Goal: Transaction & Acquisition: Obtain resource

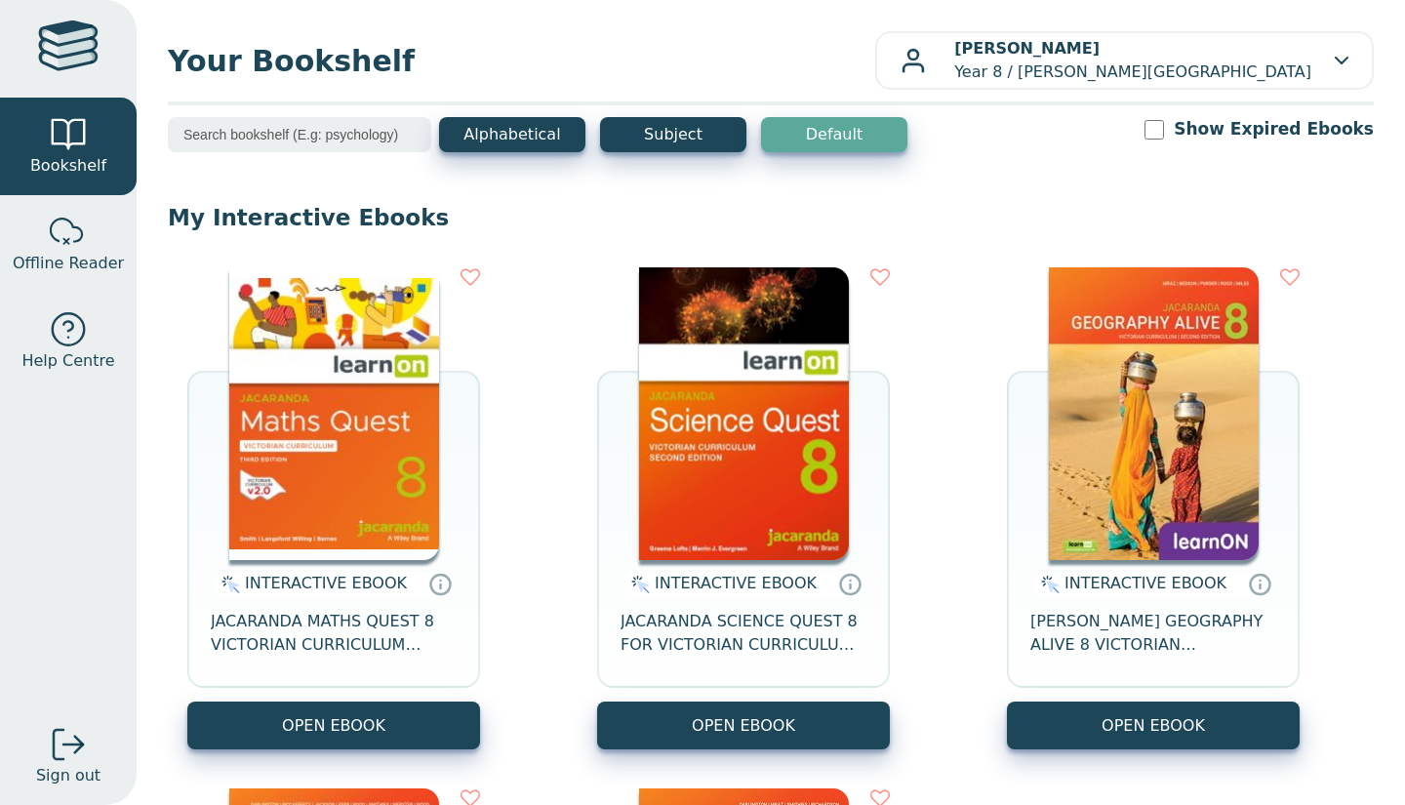
click at [442, 698] on div "INTERACTIVE EBOOK JACARANDA MATHS QUEST 8 VICTORIAN CURRICULUM LEARNON EBOOK 3E" at bounding box center [333, 630] width 293 height 141
click at [441, 707] on button "OPEN EBOOK" at bounding box center [333, 726] width 293 height 48
drag, startPoint x: 754, startPoint y: 13, endPoint x: 514, endPoint y: 94, distance: 253.4
click at [514, 94] on div "Your Bookshelf [PERSON_NAME] Year 8 / [PERSON_NAME][GEOGRAPHIC_DATA] My Support…" at bounding box center [771, 402] width 1269 height 805
click at [914, 331] on div "INTERACTIVE EBOOK JACARANDA MATHS QUEST 8 VICTORIAN CURRICULUM LEARNON EBOOK 3E…" at bounding box center [771, 769] width 1206 height 1042
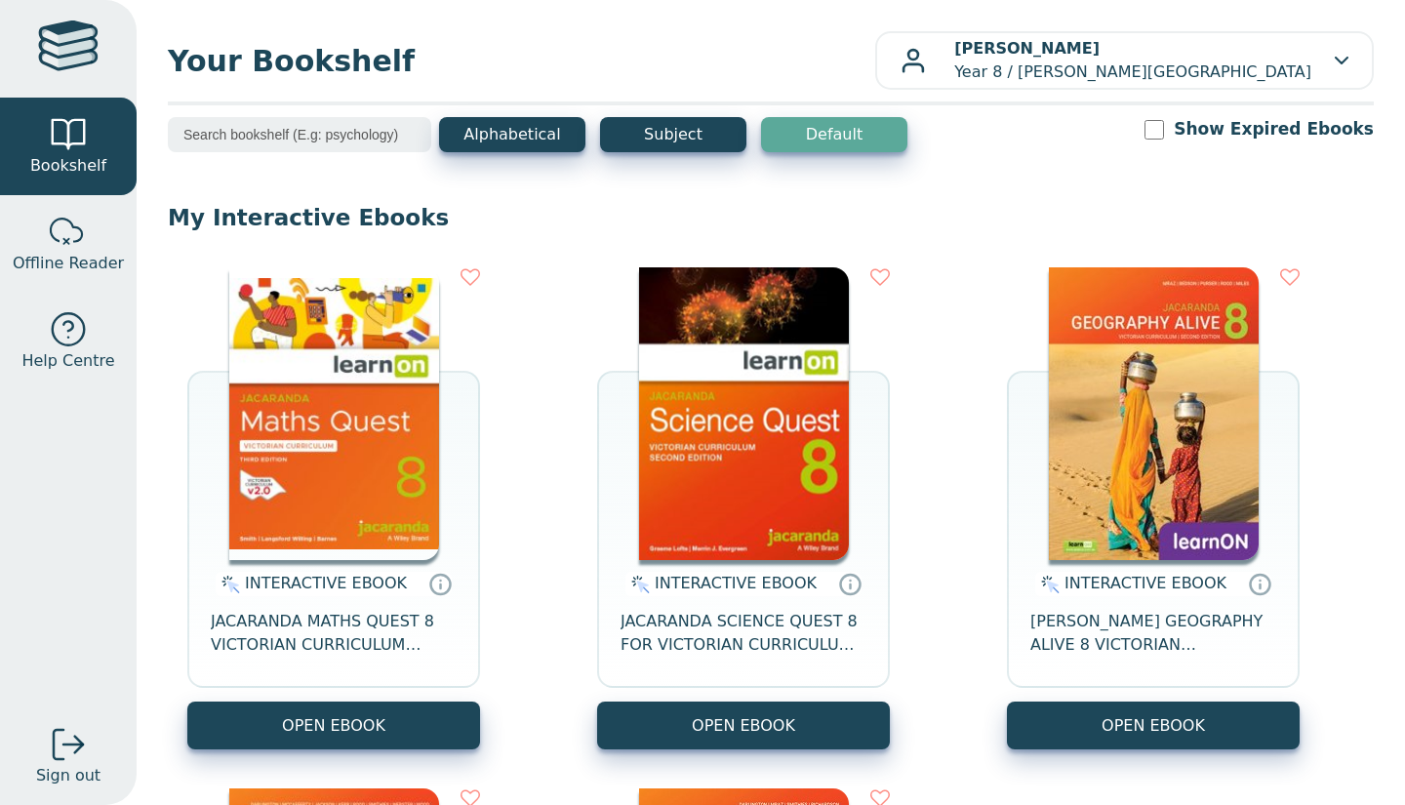
click at [914, 331] on div "INTERACTIVE EBOOK JACARANDA MATHS QUEST 8 VICTORIAN CURRICULUM LEARNON EBOOK 3E…" at bounding box center [771, 769] width 1206 height 1042
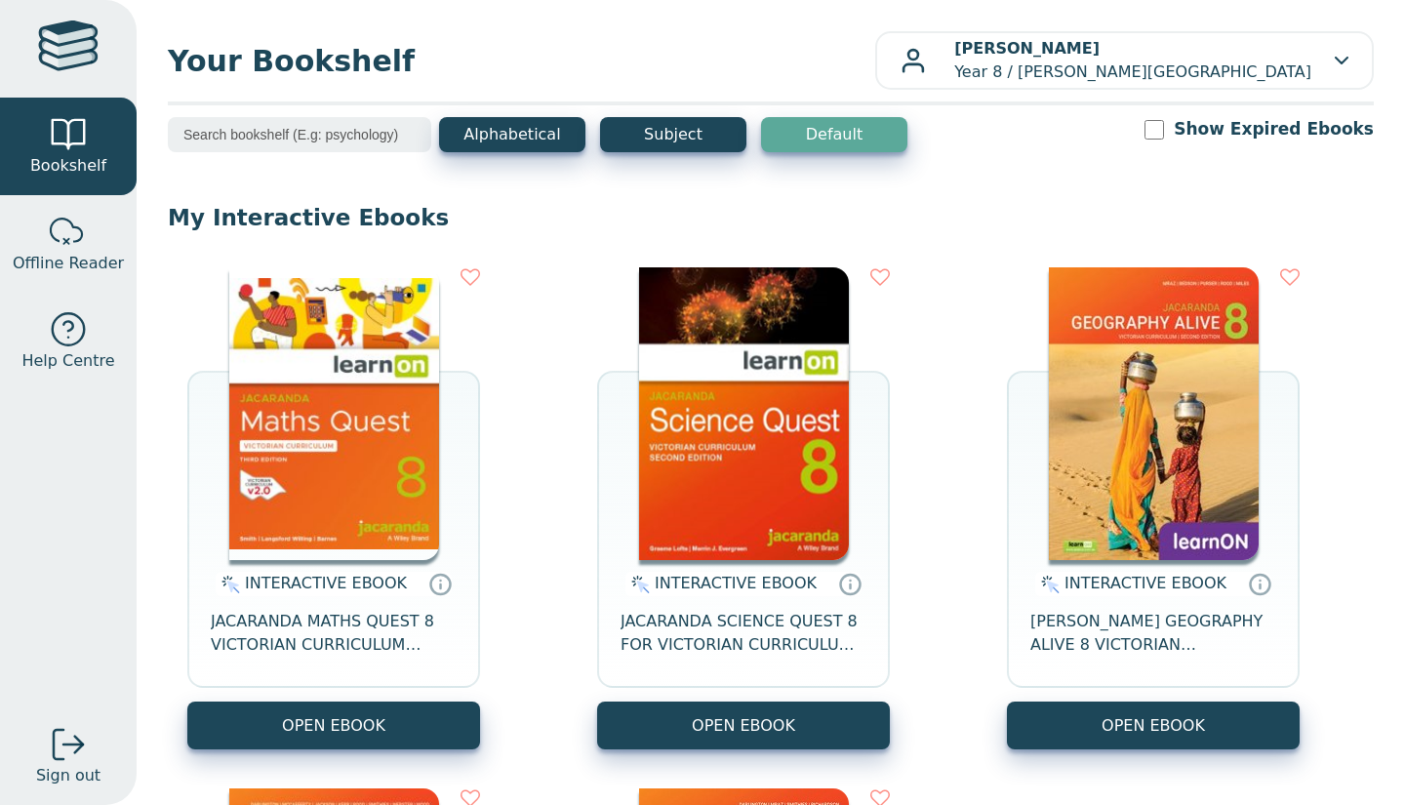
click at [914, 331] on div "INTERACTIVE EBOOK JACARANDA MATHS QUEST 8 VICTORIAN CURRICULUM LEARNON EBOOK 3E…" at bounding box center [771, 769] width 1206 height 1042
